Goal: Task Accomplishment & Management: Use online tool/utility

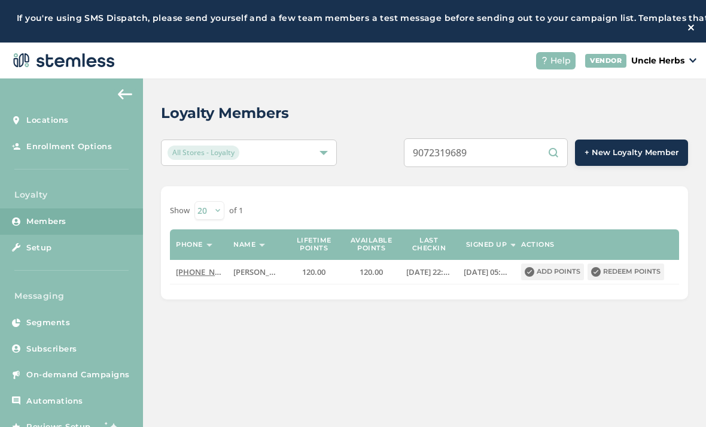
scroll to position [66, 0]
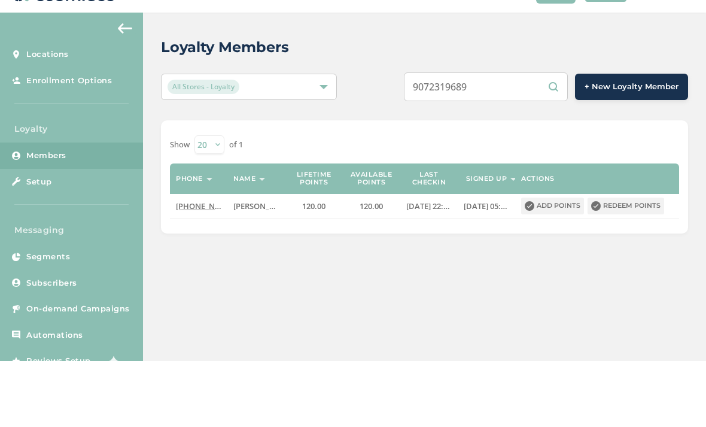
click at [516, 138] on input "9072319689" at bounding box center [486, 152] width 164 height 29
click at [512, 138] on input "9072319689" at bounding box center [486, 152] width 164 height 29
click at [510, 138] on input "9072319689" at bounding box center [486, 152] width 164 height 29
click at [485, 138] on input "[PHONE_NUMBER]" at bounding box center [486, 152] width 164 height 29
click at [492, 138] on input "[PHONE_NUMBER]" at bounding box center [486, 152] width 164 height 29
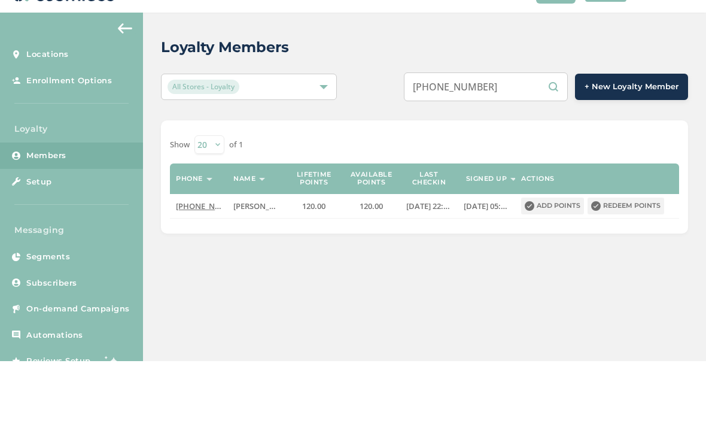
click at [467, 138] on input "[PHONE_NUMBER]" at bounding box center [486, 152] width 164 height 29
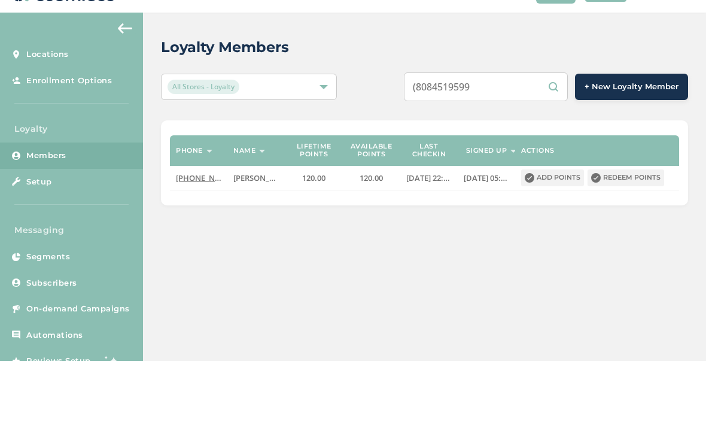
click at [448, 138] on input "(8084519599" at bounding box center [486, 152] width 164 height 29
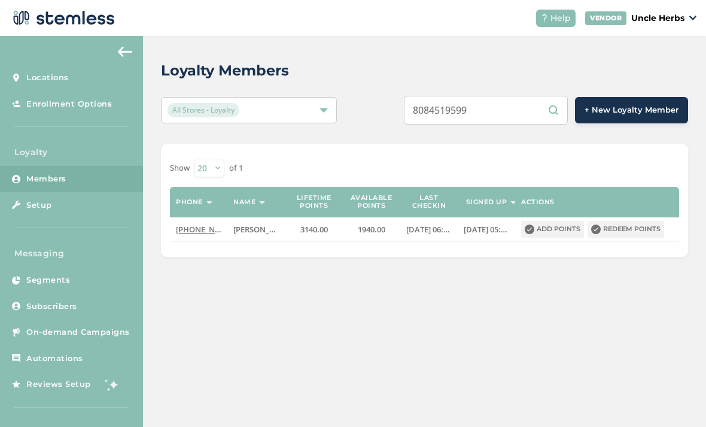
scroll to position [81, 0]
type input "8084519599"
click at [636, 221] on button "Redeem points" at bounding box center [626, 229] width 77 height 17
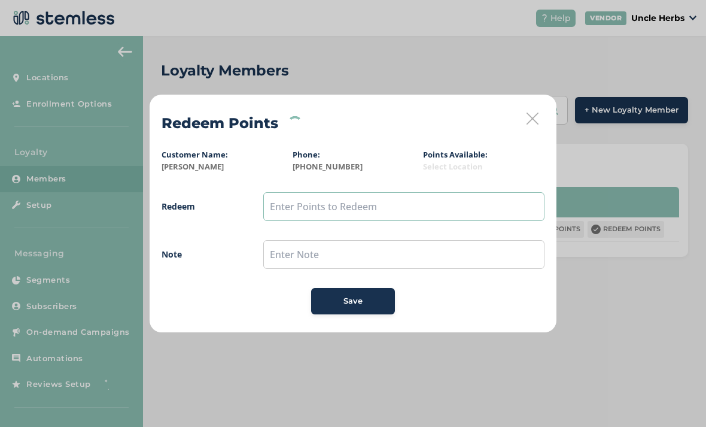
click at [292, 203] on input "text" at bounding box center [403, 206] width 281 height 29
type input "50"
click at [355, 303] on span "Save" at bounding box center [353, 301] width 19 height 12
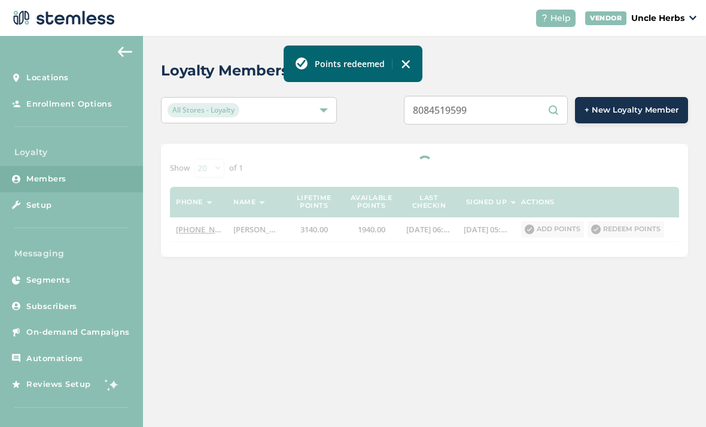
click at [518, 96] on input "8084519599" at bounding box center [486, 110] width 164 height 29
click at [512, 96] on input "8084519599" at bounding box center [486, 110] width 164 height 29
click at [513, 96] on input "8084519599" at bounding box center [486, 110] width 164 height 29
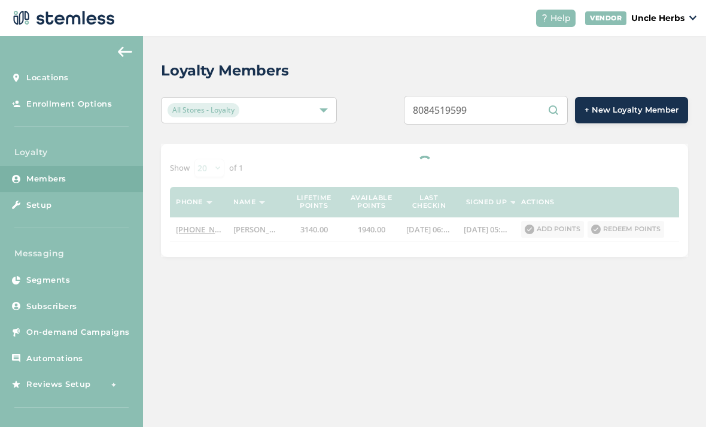
click at [512, 96] on input "8084519599" at bounding box center [486, 110] width 164 height 29
click at [514, 96] on input "8084519599" at bounding box center [486, 110] width 164 height 29
paste input "9073015166"
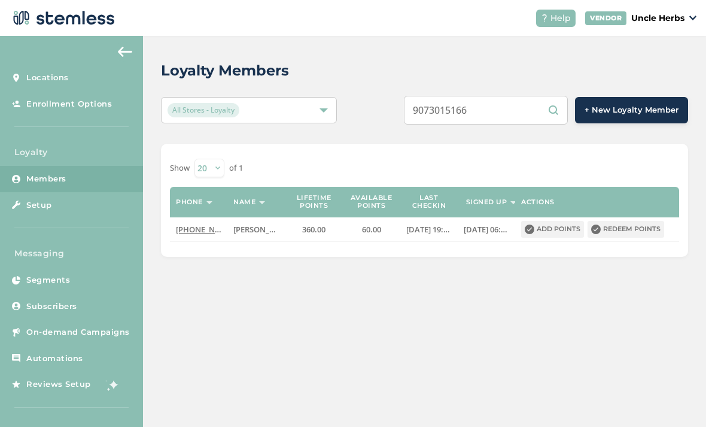
type input "9073015166"
click at [630, 221] on button "Redeem points" at bounding box center [626, 229] width 77 height 17
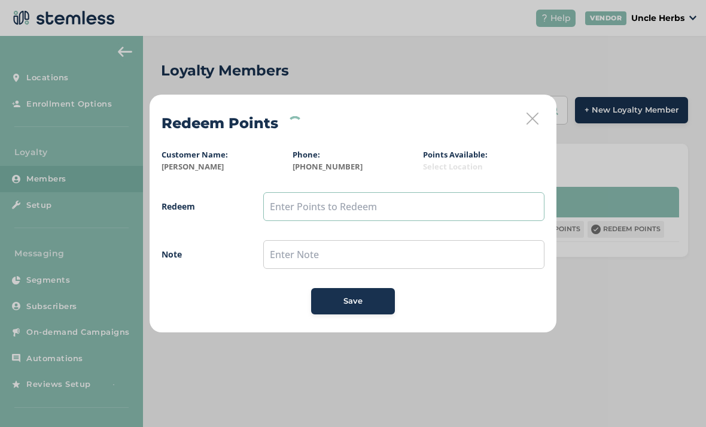
click at [326, 199] on input "text" at bounding box center [403, 206] width 281 height 29
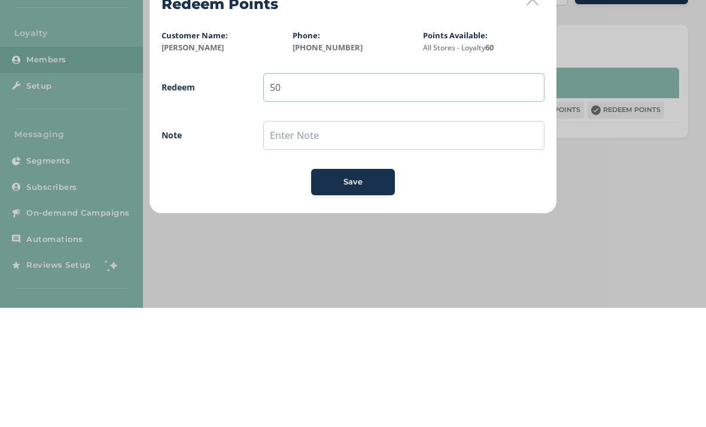
type input "50"
click at [318, 240] on input "text" at bounding box center [403, 254] width 281 height 29
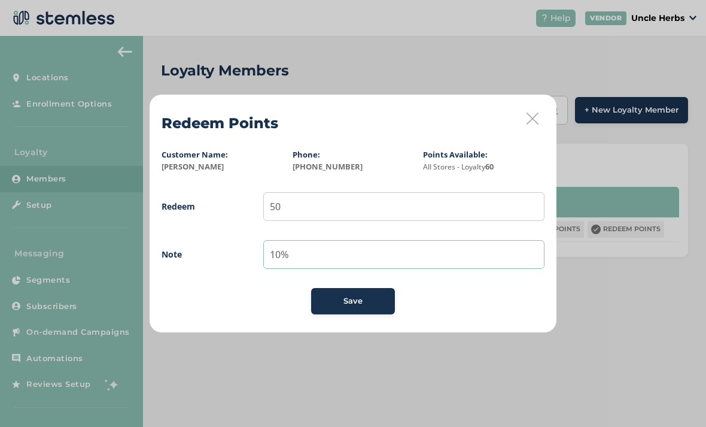
type input "10%"
click at [349, 306] on button "Save" at bounding box center [353, 301] width 84 height 26
